Goal: Find specific page/section: Find specific page/section

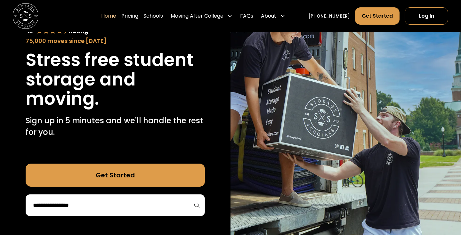
scroll to position [63, 0]
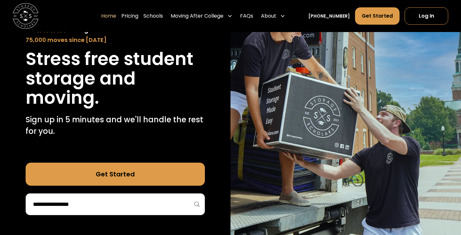
click at [114, 202] on input "search" at bounding box center [115, 204] width 166 height 11
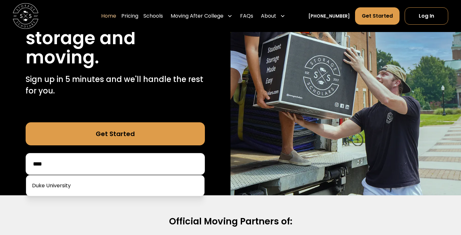
scroll to position [111, 0]
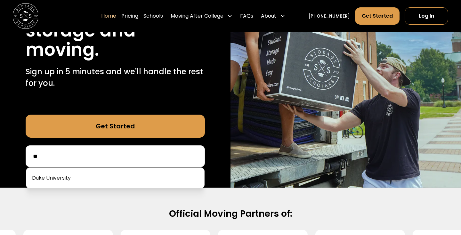
type input "*"
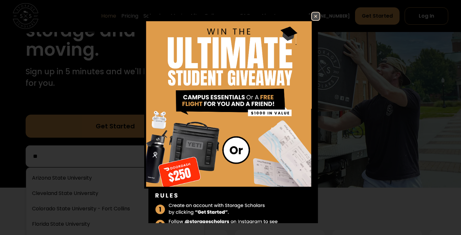
type input "*"
type input "****"
click at [318, 17] on img at bounding box center [316, 16] width 8 height 8
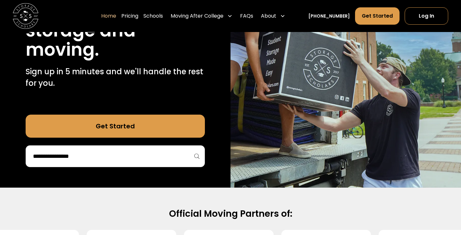
click at [144, 160] on input "search" at bounding box center [115, 156] width 166 height 11
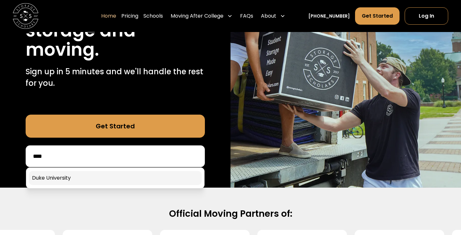
type input "****"
click at [122, 174] on link at bounding box center [115, 178] width 173 height 14
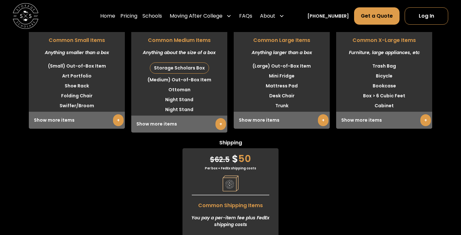
scroll to position [1630, 0]
